Goal: Information Seeking & Learning: Find specific fact

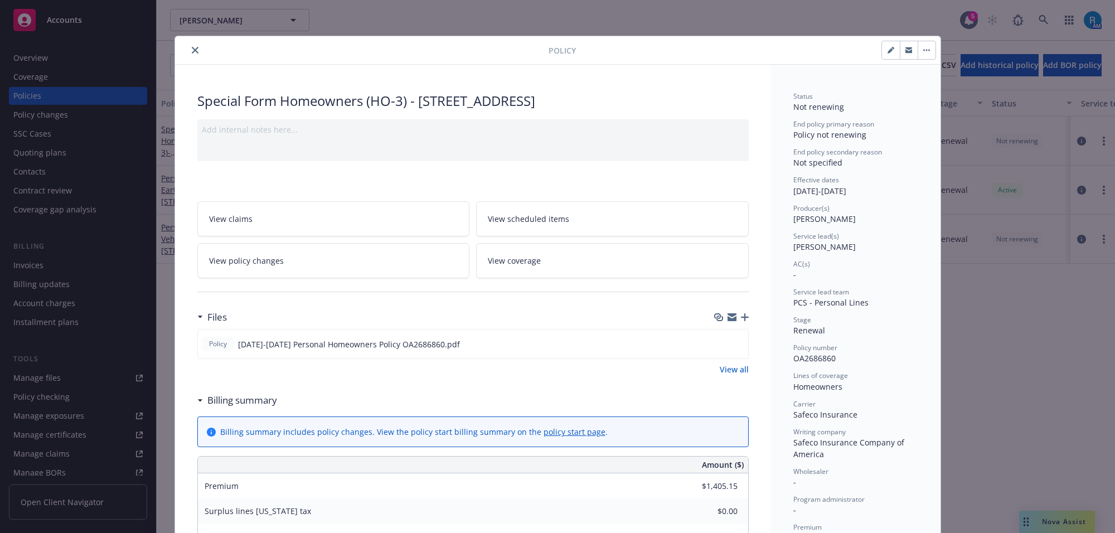
click at [192, 51] on icon "close" at bounding box center [195, 50] width 7 height 7
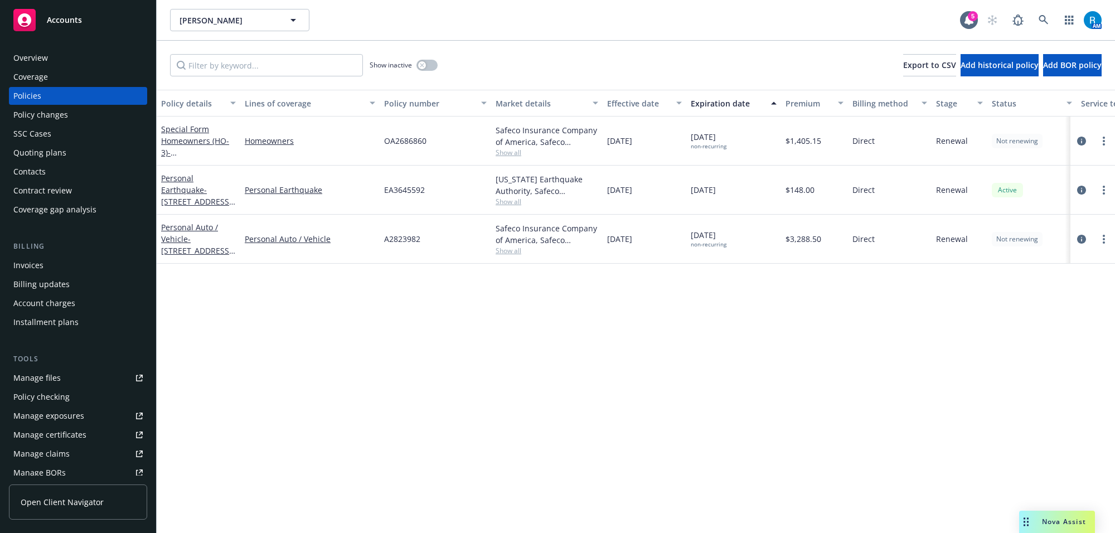
drag, startPoint x: 1057, startPoint y: 18, endPoint x: 1043, endPoint y: 18, distance: 13.9
click at [1054, 18] on div "AM" at bounding box center [1041, 20] width 120 height 22
click at [1041, 18] on icon at bounding box center [1044, 20] width 10 height 10
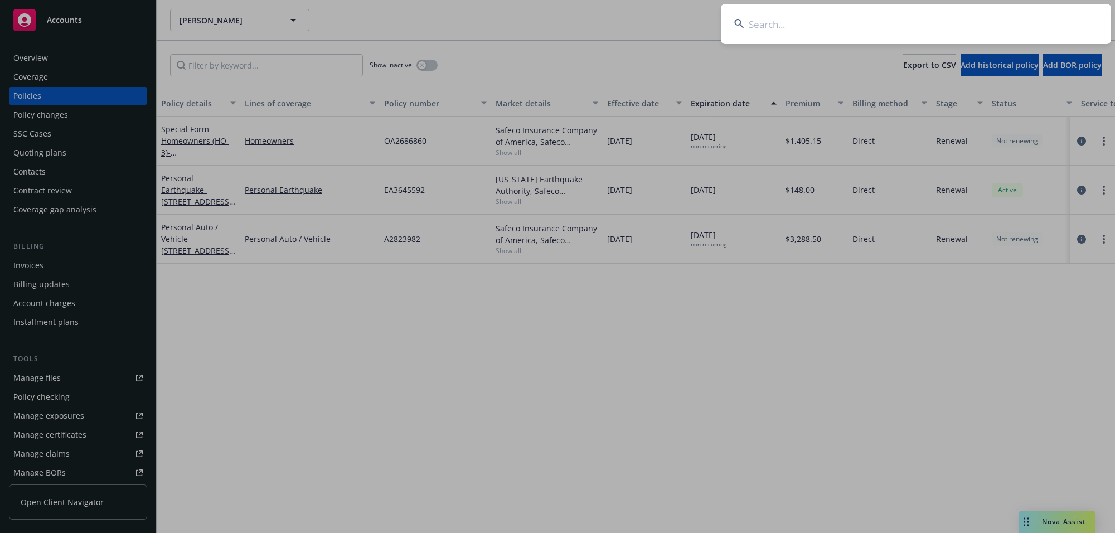
type input "[PERSON_NAME][GEOGRAPHIC_DATA]"
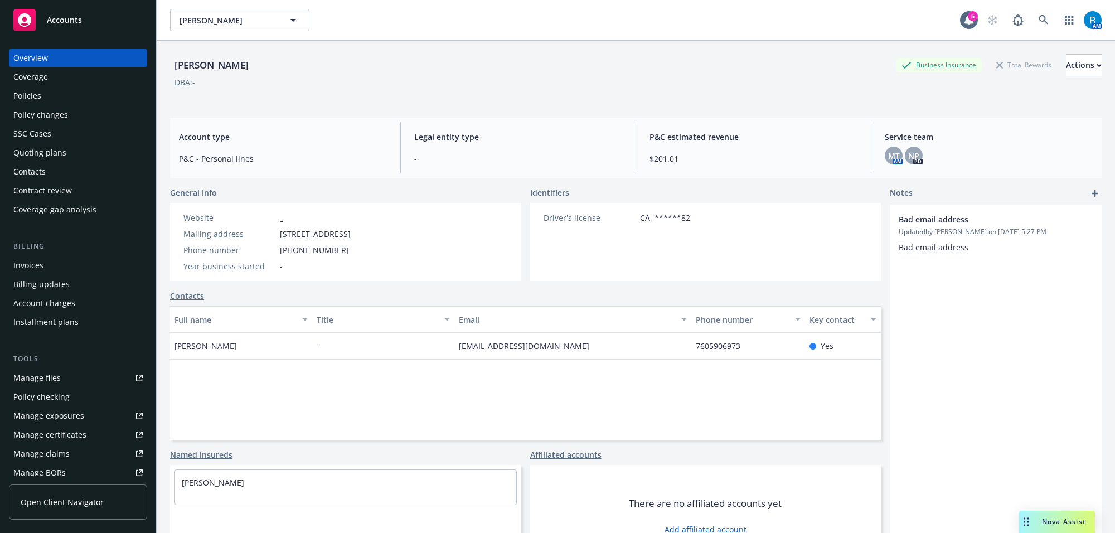
click at [22, 99] on div "Policies" at bounding box center [27, 96] width 28 height 18
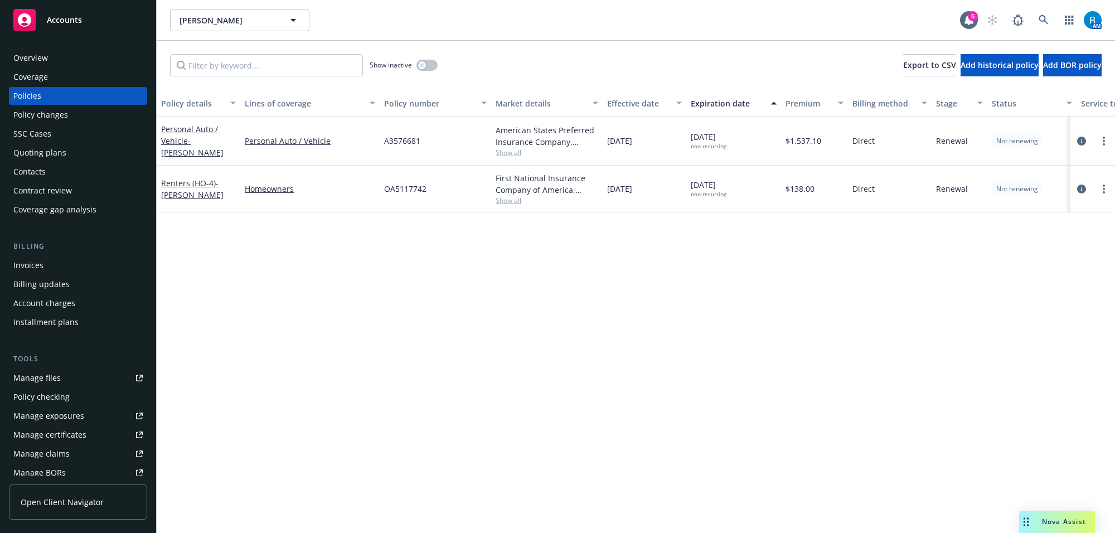
click at [401, 141] on span "A3576681" at bounding box center [402, 141] width 36 height 12
copy span "A3576681"
click at [40, 62] on div "Overview" at bounding box center [30, 58] width 35 height 18
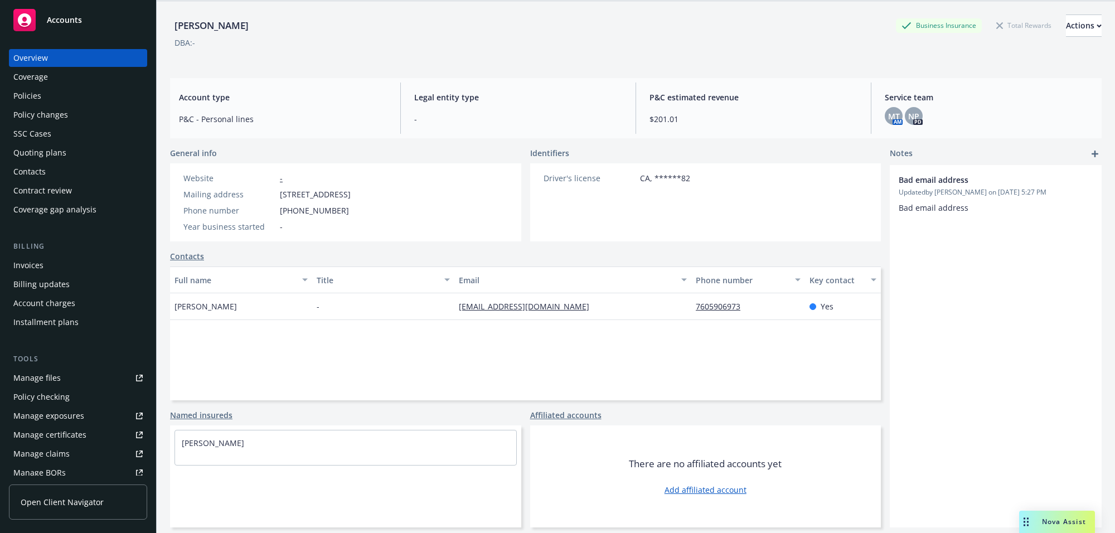
scroll to position [41, 0]
drag, startPoint x: 249, startPoint y: 440, endPoint x: 163, endPoint y: 440, distance: 86.4
click at [163, 440] on div "[PERSON_NAME] Business Insurance Total Rewards Actions DBA: - Account type P&C …" at bounding box center [636, 266] width 958 height 533
copy link "[PERSON_NAME]"
drag, startPoint x: 278, startPoint y: 193, endPoint x: 443, endPoint y: 193, distance: 165.6
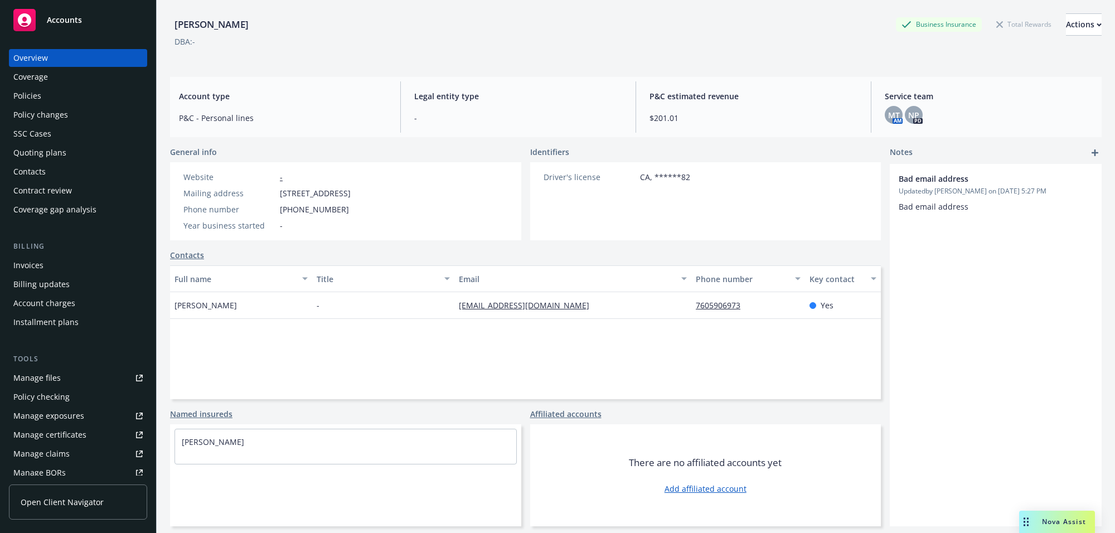
click at [364, 193] on div "Website - Mailing address [STREET_ADDRESS] Phone number [PHONE_NUMBER] Year bus…" at bounding box center [267, 201] width 194 height 78
copy span "[STREET_ADDRESS]"
click at [25, 91] on div "Policies" at bounding box center [27, 96] width 28 height 18
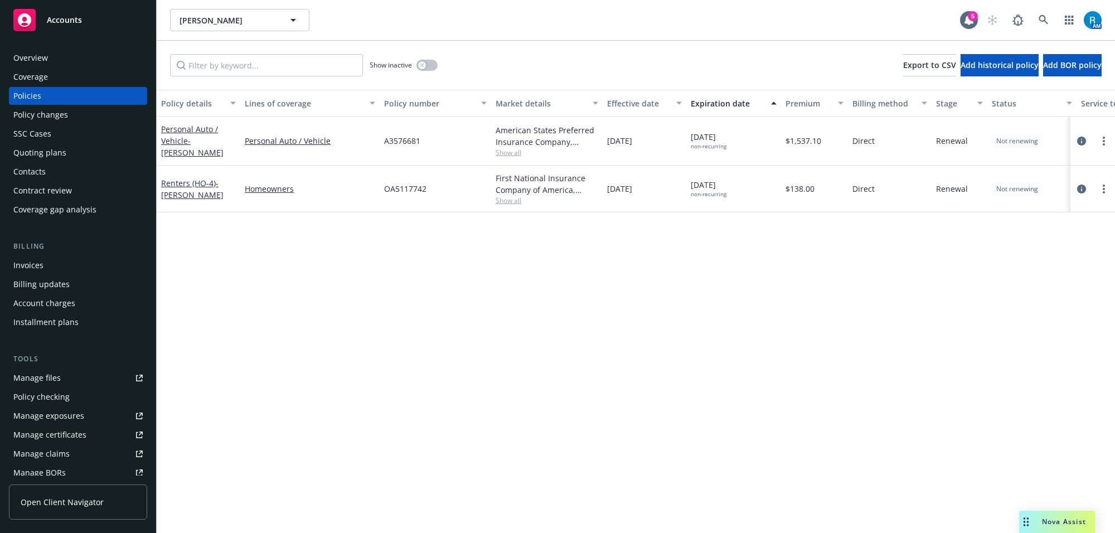
click at [709, 135] on span "[DATE] non-recurring" at bounding box center [709, 140] width 36 height 19
click at [708, 134] on span "[DATE] non-recurring" at bounding box center [709, 140] width 36 height 19
click at [707, 134] on span "[DATE] non-recurring" at bounding box center [709, 140] width 36 height 19
copy span "[DATE]"
drag, startPoint x: 506, startPoint y: 132, endPoint x: 566, endPoint y: 142, distance: 61.1
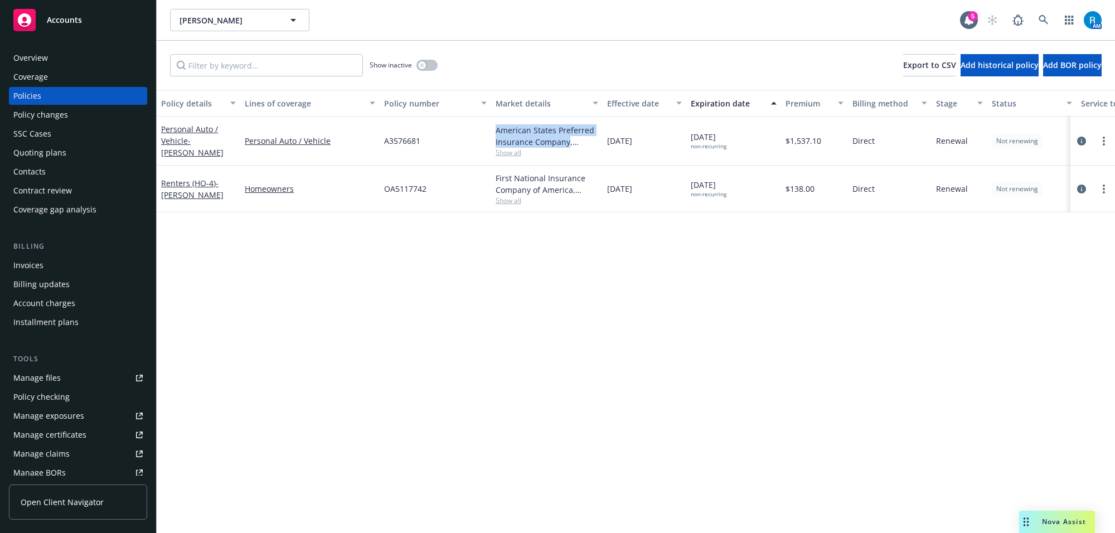
click at [566, 142] on div "American States Preferred Insurance Company, Safeco Insurance (Liberty Mutual) …" at bounding box center [547, 141] width 112 height 49
copy div "American States Preferred Insurance Company"
